Goal: Register for event/course

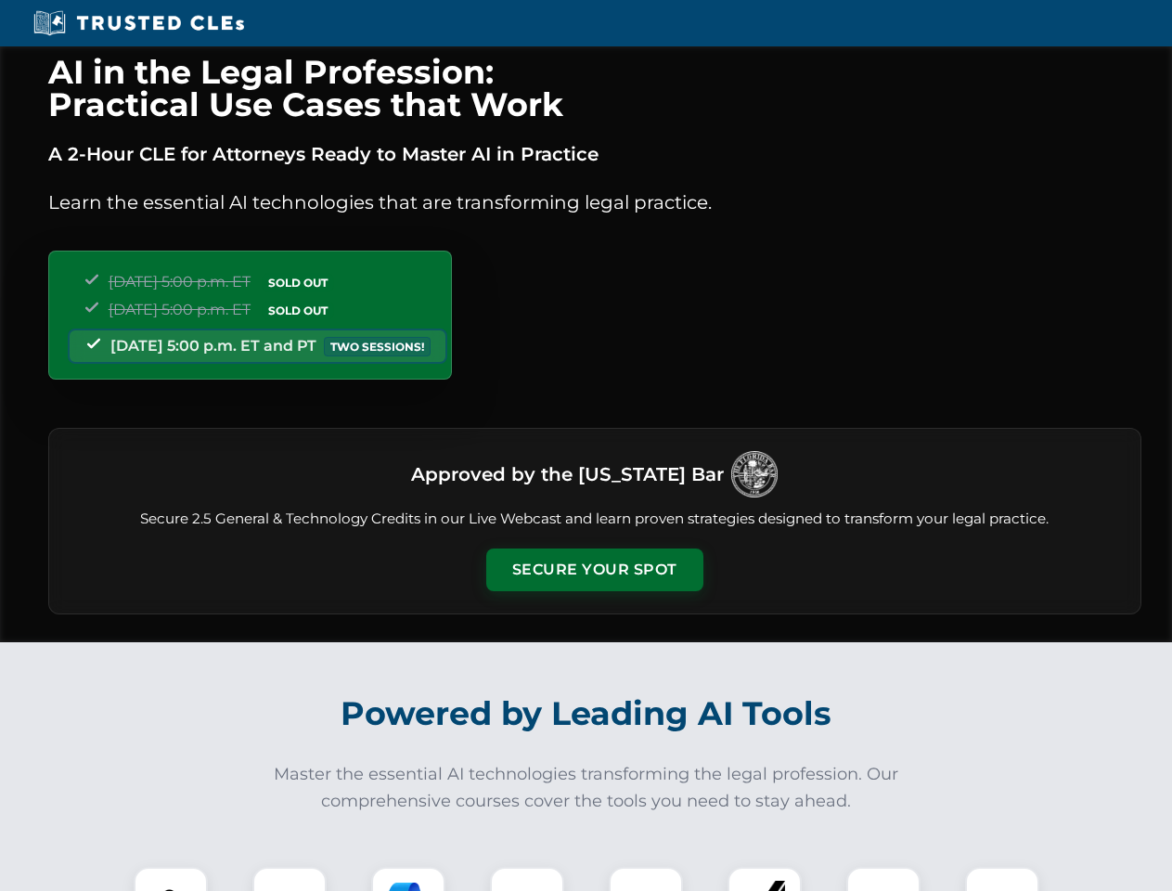
click at [594, 570] on button "Secure Your Spot" at bounding box center [594, 569] width 217 height 43
click at [171, 879] on img at bounding box center [171, 904] width 54 height 54
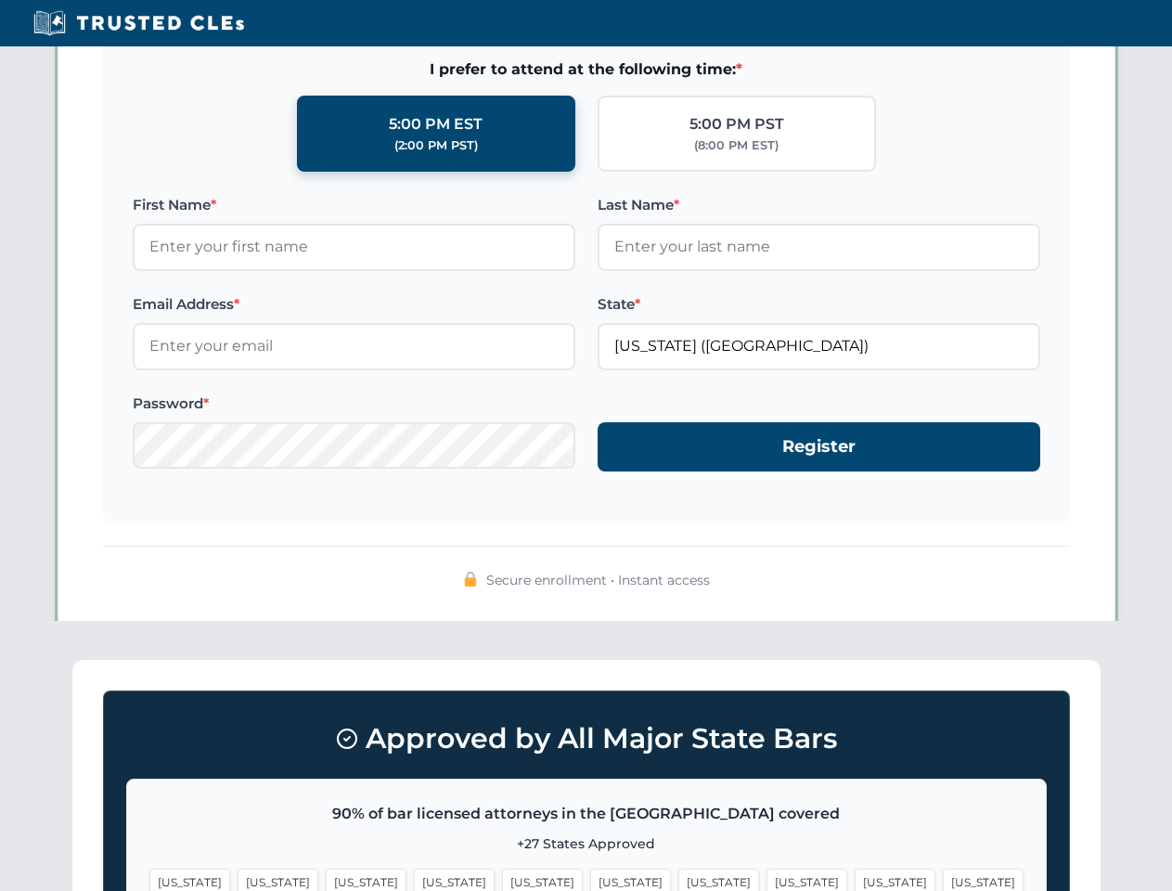
click at [678, 879] on span "[US_STATE]" at bounding box center [718, 881] width 81 height 27
click at [855, 879] on span "[US_STATE]" at bounding box center [895, 881] width 81 height 27
